Goal: Check status: Check status

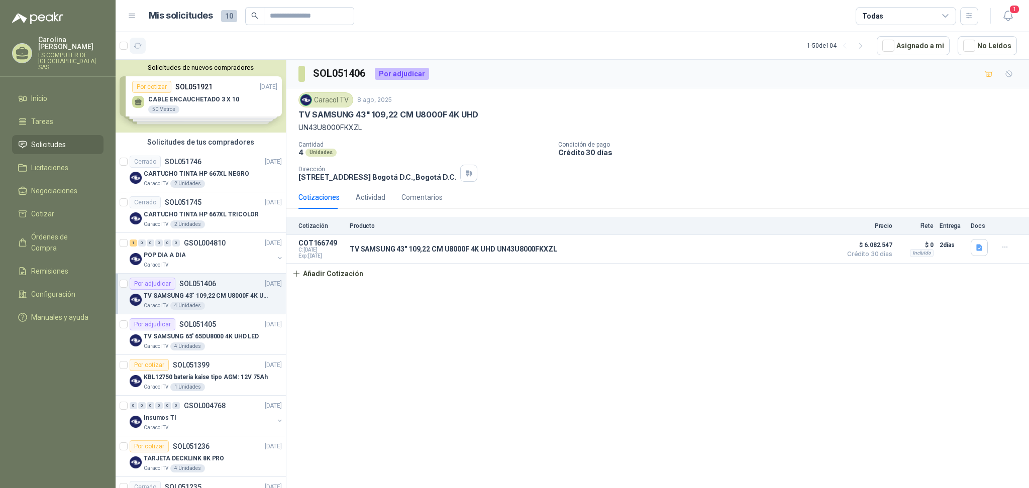
click at [137, 39] on button "button" at bounding box center [138, 46] width 16 height 16
click at [1017, 20] on header "Mis solicitudes 10 Todas 1" at bounding box center [572, 16] width 913 height 32
click at [1013, 18] on button "1" at bounding box center [1007, 16] width 18 height 18
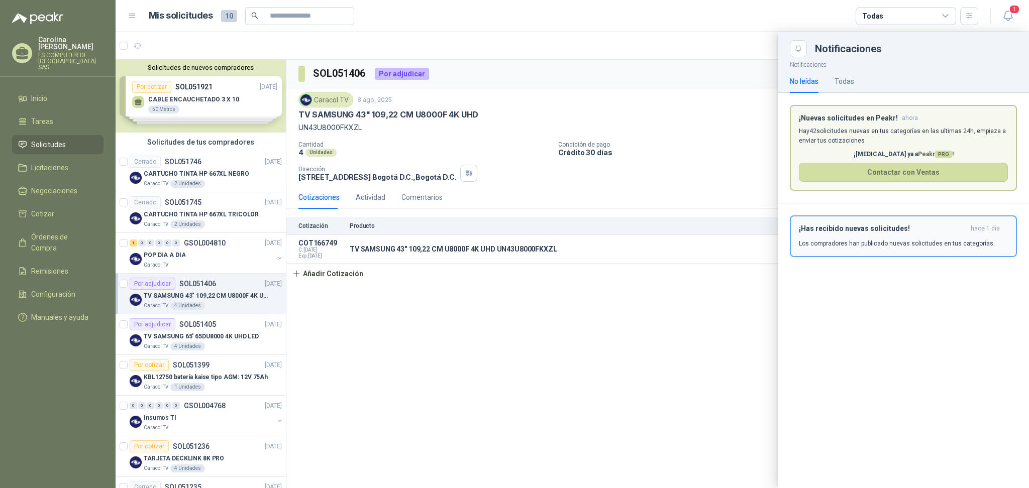
click at [935, 229] on h3 "¡Has recibido nuevas solicitudes!" at bounding box center [883, 228] width 168 height 9
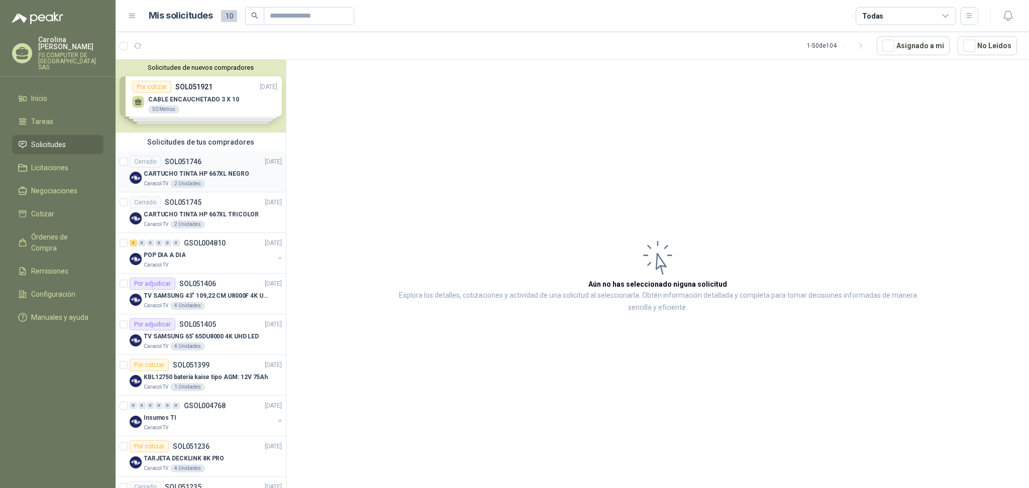
click at [243, 174] on div "CARTUCHO TINTA HP 667XL NEGRO" at bounding box center [213, 174] width 138 height 12
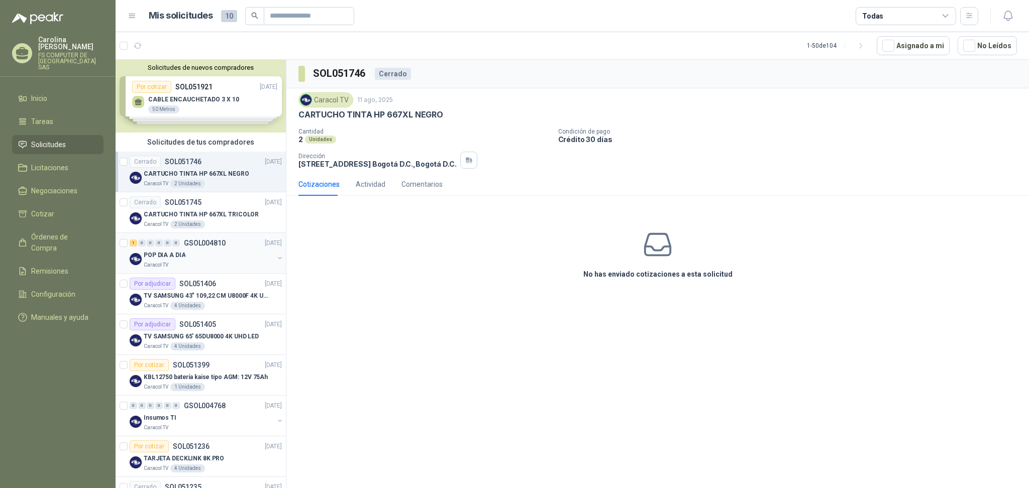
click at [211, 256] on div "POP DIA A DIA" at bounding box center [209, 255] width 130 height 12
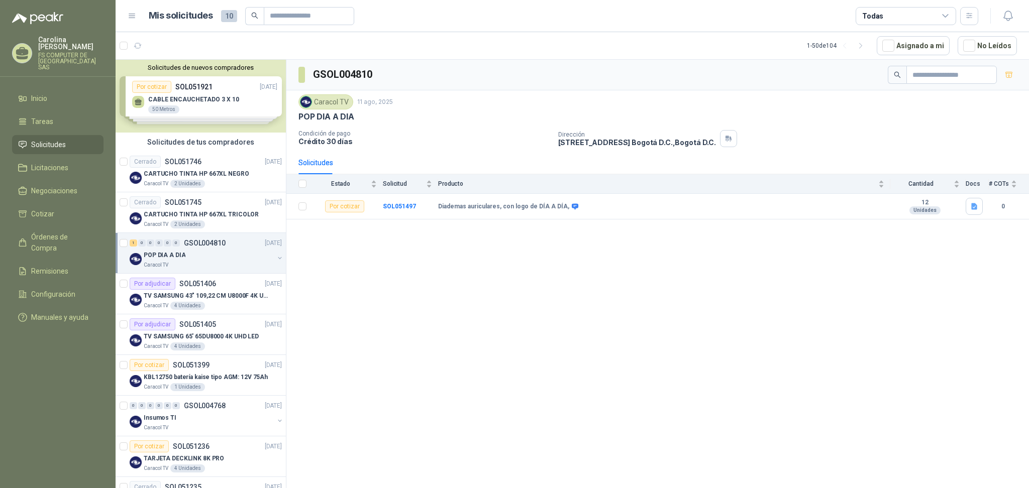
click at [474, 267] on div "GSOL004810 Caracol TV 11 ago, 2025 POP DIA A DIA Condición de pago Crédito 30 […" at bounding box center [657, 276] width 742 height 432
click at [468, 281] on div "GSOL004810 Caracol TV 11 ago, 2025 POP DIA A DIA Condición de pago Crédito 30 […" at bounding box center [657, 276] width 742 height 432
